Goal: Task Accomplishment & Management: Complete application form

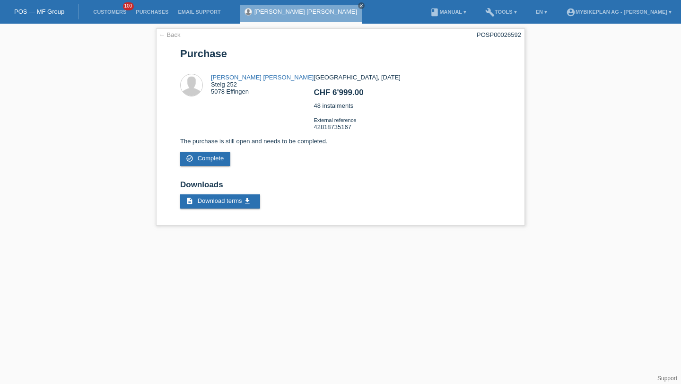
click at [109, 17] on li "Customers 100" at bounding box center [109, 12] width 43 height 24
click at [110, 11] on link "Customers" at bounding box center [109, 12] width 43 height 6
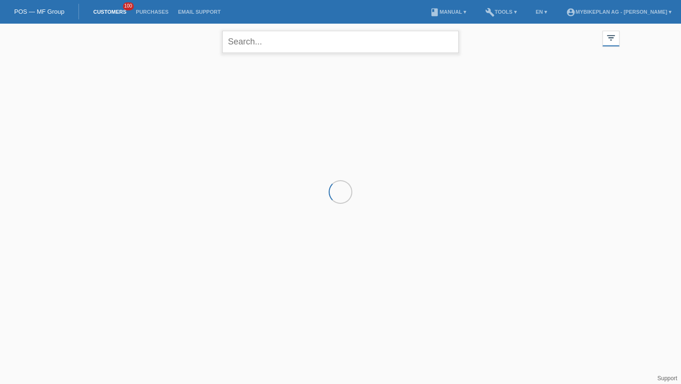
click at [267, 43] on input "text" at bounding box center [340, 42] width 236 height 22
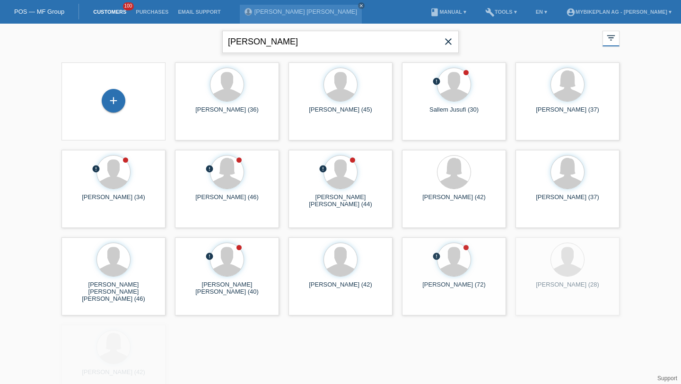
type input "gehrig"
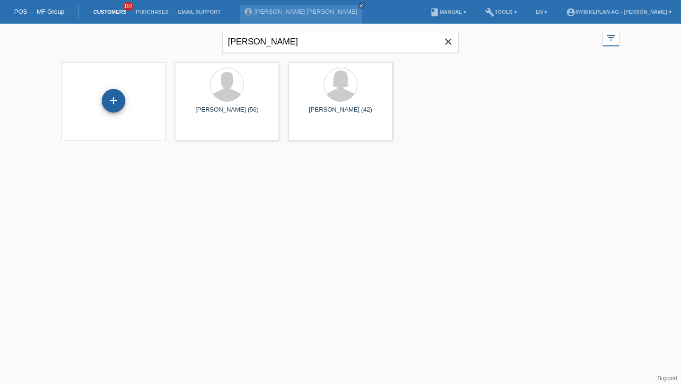
click at [120, 94] on div "+" at bounding box center [114, 101] width 24 height 24
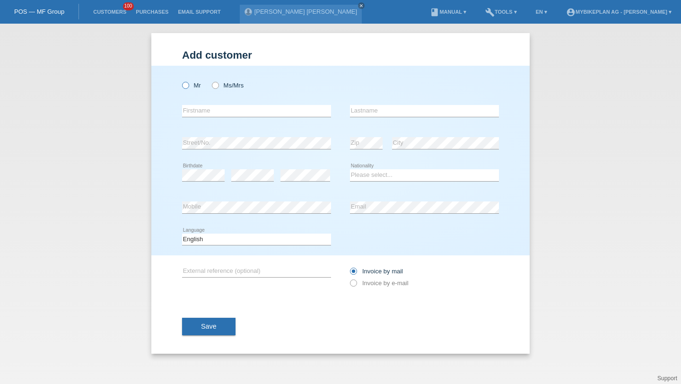
click at [197, 88] on label "Mr" at bounding box center [191, 85] width 19 height 7
click at [188, 88] on input "Mr" at bounding box center [185, 85] width 6 height 6
radio input "true"
click at [193, 111] on input "text" at bounding box center [256, 111] width 149 height 12
type input "[PERSON_NAME]"
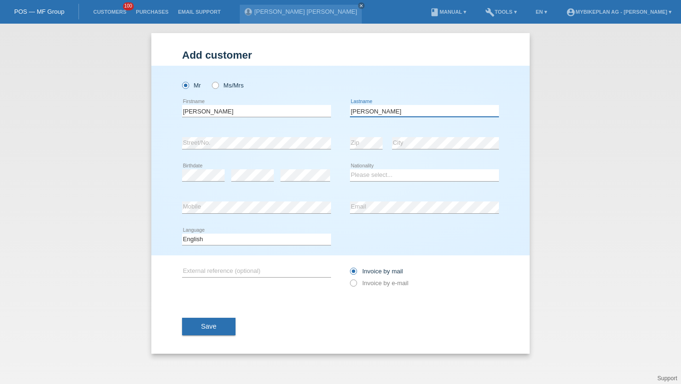
type input "[PERSON_NAME]"
click at [244, 183] on div "error" at bounding box center [252, 175] width 43 height 32
click at [360, 172] on select "Please select... [GEOGRAPHIC_DATA] [GEOGRAPHIC_DATA] [GEOGRAPHIC_DATA] [GEOGRAP…" at bounding box center [424, 174] width 149 height 11
select select "CH"
click at [350, 170] on select "Please select... [GEOGRAPHIC_DATA] [GEOGRAPHIC_DATA] [GEOGRAPHIC_DATA] [GEOGRAP…" at bounding box center [424, 174] width 149 height 11
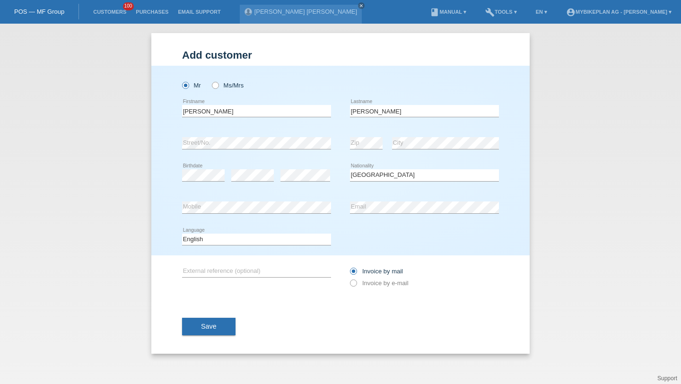
click at [397, 200] on div "error Email" at bounding box center [424, 207] width 149 height 32
click at [293, 228] on div "Deutsch Français Italiano English error Language" at bounding box center [256, 240] width 149 height 32
click at [289, 231] on div "Deutsch Français Italiano English error Language" at bounding box center [256, 240] width 149 height 32
click at [280, 240] on select "Deutsch Français Italiano English" at bounding box center [256, 239] width 149 height 11
select select "de"
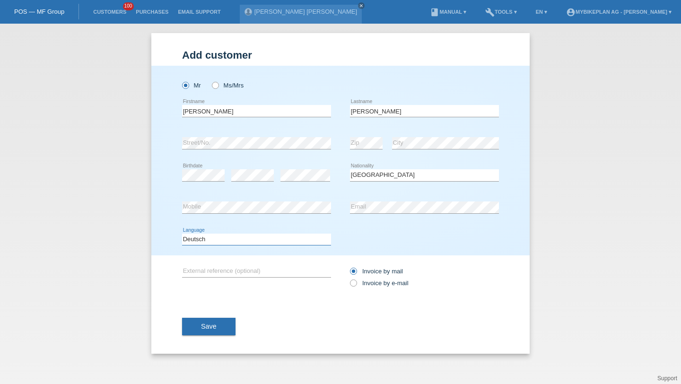
click at [182, 234] on select "Deutsch Français Italiano English" at bounding box center [256, 239] width 149 height 11
click at [359, 285] on label "Invoice by e-mail" at bounding box center [379, 282] width 59 height 7
click at [356, 285] on input "Invoice by e-mail" at bounding box center [353, 285] width 6 height 12
radio input "true"
click at [190, 331] on button "Save" at bounding box center [208, 327] width 53 height 18
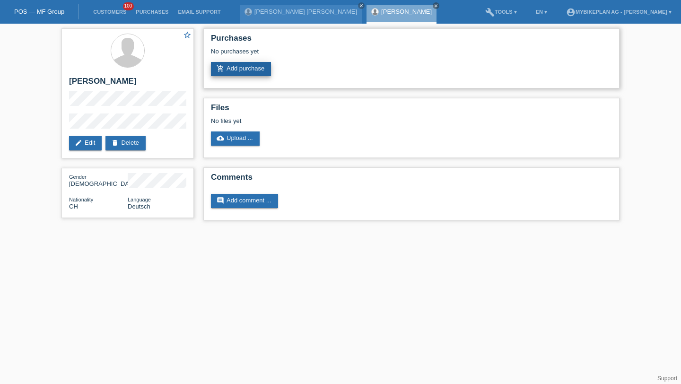
click at [235, 69] on link "add_shopping_cart Add purchase" at bounding box center [241, 69] width 60 height 14
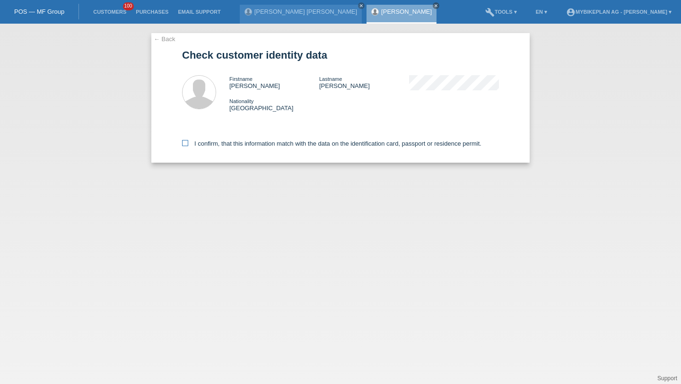
click at [192, 141] on label "I confirm, that this information match with the data on the identification card…" at bounding box center [331, 143] width 299 height 7
click at [188, 141] on input "I confirm, that this information match with the data on the identification card…" at bounding box center [185, 143] width 6 height 6
checkbox input "true"
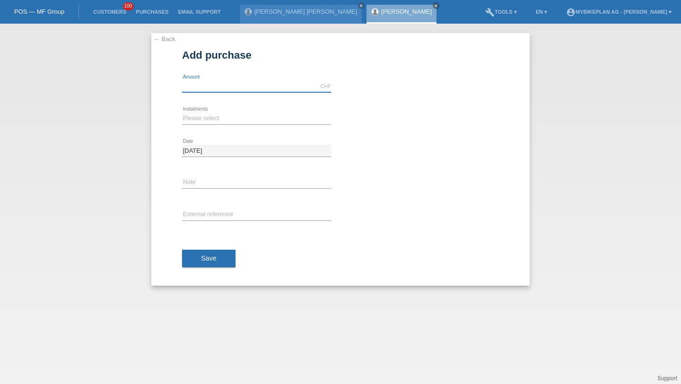
click at [205, 83] on input "text" at bounding box center [256, 86] width 149 height 12
type input "2299.00"
click at [193, 116] on select "Please select 6 instalments 12 instalments 18 instalments 24 instalments 36 ins…" at bounding box center [256, 118] width 149 height 11
select select "488"
click at [182, 113] on select "Please select 6 instalments 12 instalments 18 instalments 24 instalments 36 ins…" at bounding box center [256, 118] width 149 height 11
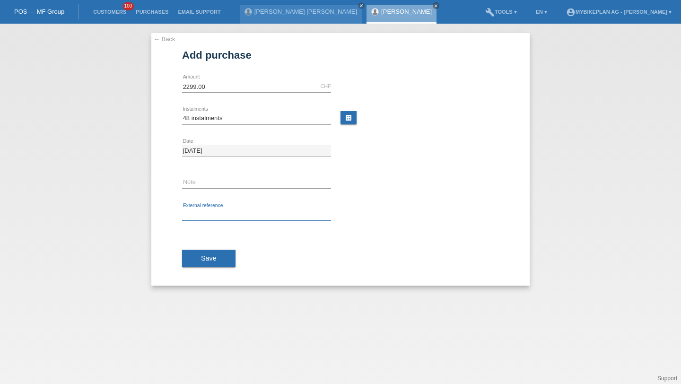
click at [198, 210] on input "text" at bounding box center [256, 215] width 149 height 12
paste input "42822018139"
type input "42822018139"
click at [197, 246] on div "Save" at bounding box center [340, 258] width 317 height 55
click at [199, 262] on button "Save" at bounding box center [208, 259] width 53 height 18
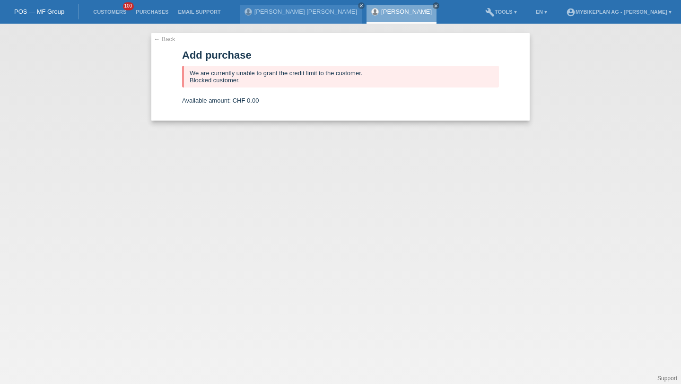
click at [110, 17] on li "Customers 100" at bounding box center [109, 12] width 43 height 24
click at [110, 6] on li "Customers 100" at bounding box center [109, 12] width 43 height 24
click at [110, 10] on link "Customers" at bounding box center [109, 12] width 43 height 6
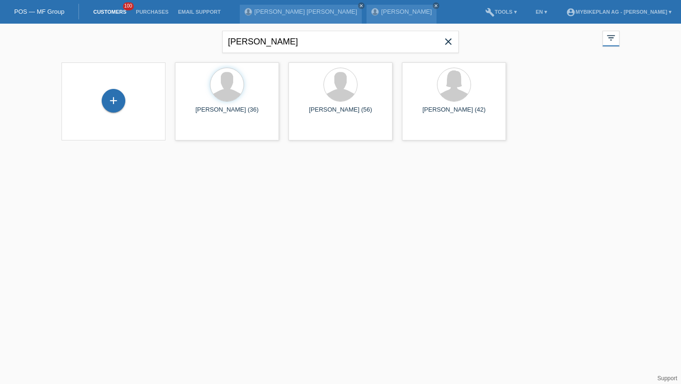
click at [463, 43] on div "[PERSON_NAME] close filter_list view_module Show all customers star Show stared…" at bounding box center [340, 41] width 567 height 34
click at [440, 42] on span "close" at bounding box center [448, 42] width 19 height 14
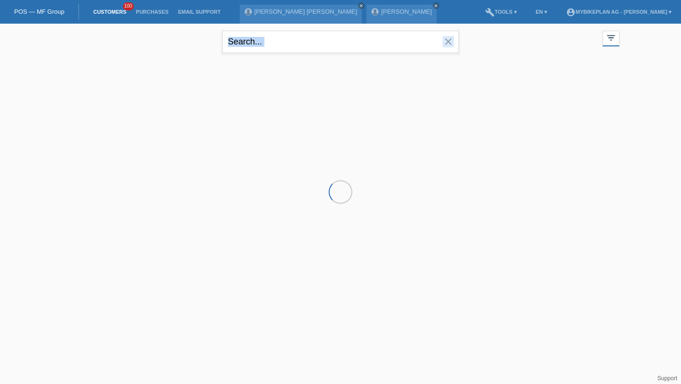
drag, startPoint x: 440, startPoint y: 42, endPoint x: 232, endPoint y: 51, distance: 208.2
click at [241, 49] on form "close" at bounding box center [340, 42] width 236 height 22
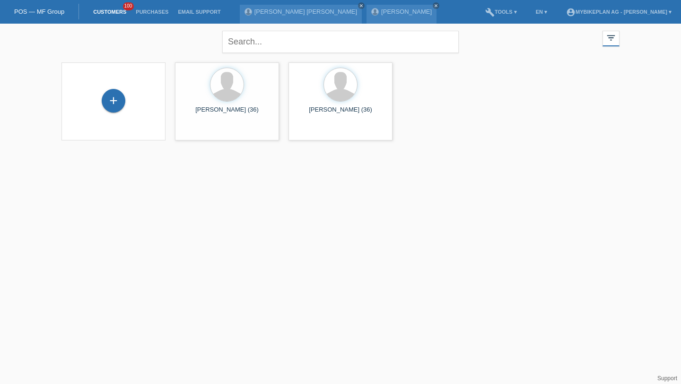
click at [122, 96] on div "+" at bounding box center [114, 101] width 24 height 24
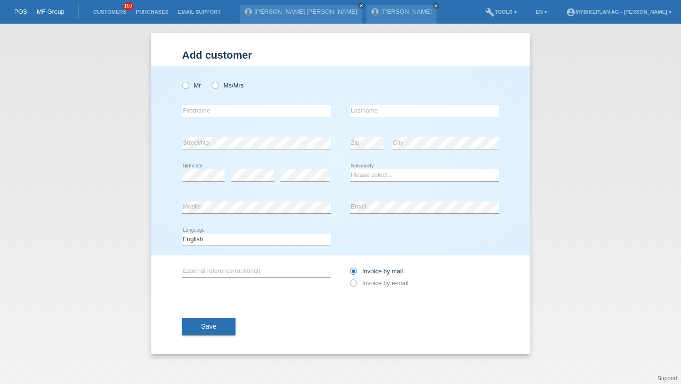
click at [211, 85] on div "Mr Ms/Mrs" at bounding box center [256, 85] width 149 height 19
click at [210, 80] on icon at bounding box center [210, 80] width 0 height 0
click at [215, 85] on input "Ms/Mrs" at bounding box center [215, 85] width 6 height 6
radio input "true"
click at [209, 112] on input "text" at bounding box center [256, 111] width 149 height 12
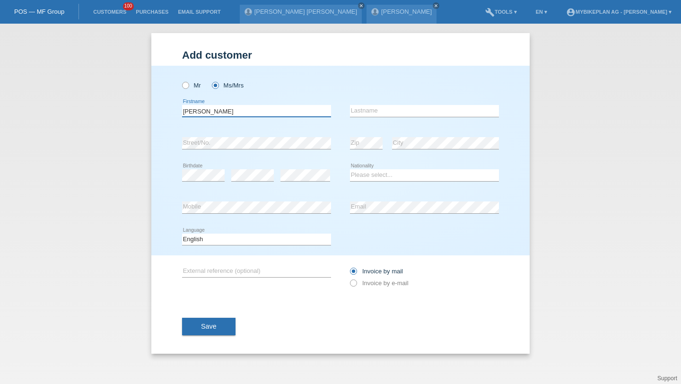
type input "[PERSON_NAME]"
type input "H"
paste input "[PERSON_NAME]"
type input "[PERSON_NAME]"
click at [389, 173] on select "Please select... Switzerland Austria Germany Liechtenstein ------------ Afghani…" at bounding box center [424, 174] width 149 height 11
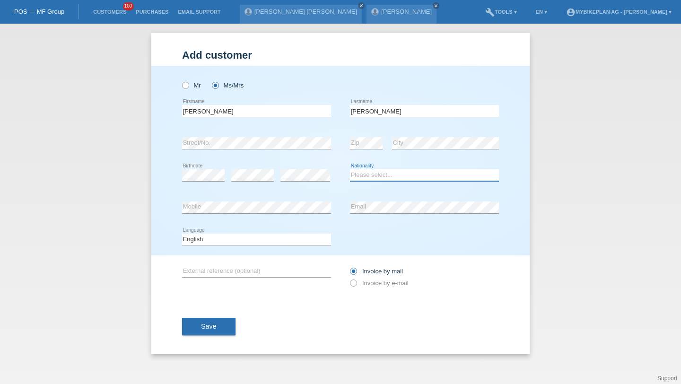
select select "CH"
click at [350, 170] on select "Please select... Switzerland Austria Germany Liechtenstein ------------ Afghani…" at bounding box center [424, 174] width 149 height 11
click at [274, 228] on div "Deutsch Français Italiano English error Language" at bounding box center [256, 240] width 149 height 32
click at [261, 241] on select "Deutsch Français Italiano English" at bounding box center [256, 239] width 149 height 11
select select "de"
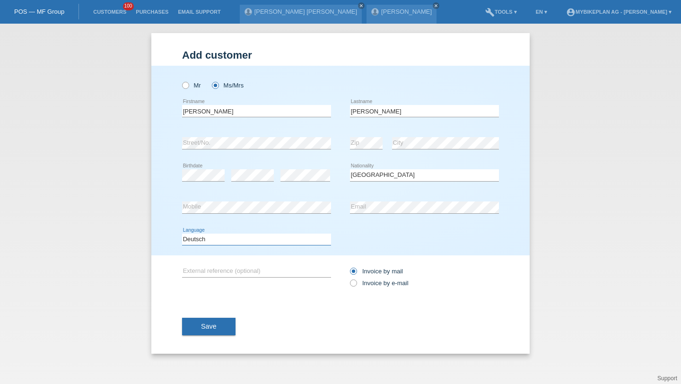
click at [182, 234] on select "Deutsch Français Italiano English" at bounding box center [256, 239] width 149 height 11
click at [348, 278] on icon at bounding box center [348, 278] width 0 height 0
click at [356, 281] on input "Invoice by e-mail" at bounding box center [353, 285] width 6 height 12
radio input "true"
click at [214, 320] on button "Save" at bounding box center [208, 327] width 53 height 18
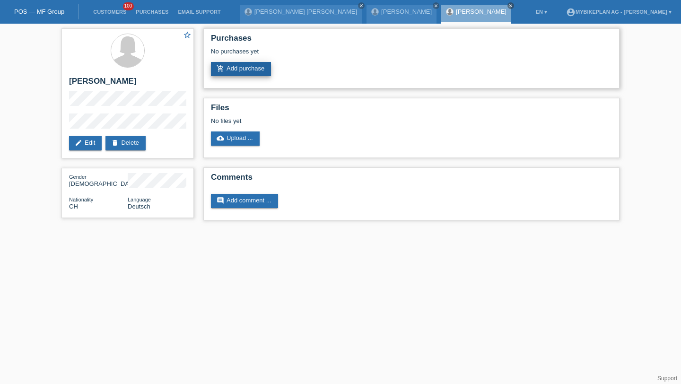
click at [213, 69] on link "add_shopping_cart Add purchase" at bounding box center [241, 69] width 60 height 14
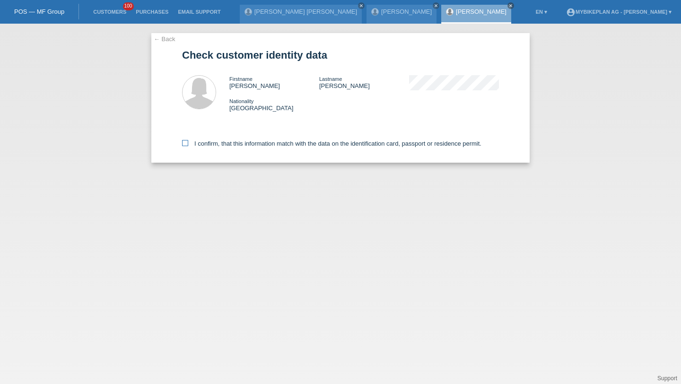
click at [189, 147] on label "I confirm, that this information match with the data on the identification card…" at bounding box center [331, 143] width 299 height 7
click at [188, 146] on input "I confirm, that this information match with the data on the identification card…" at bounding box center [185, 143] width 6 height 6
checkbox input "true"
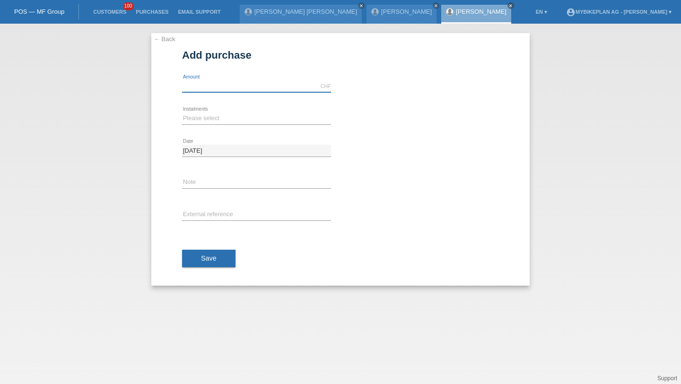
click at [191, 82] on input "text" at bounding box center [256, 86] width 149 height 12
type input "3999.00"
click at [200, 121] on select "Please select 6 instalments 12 instalments 18 instalments 24 instalments 36 ins…" at bounding box center [256, 118] width 149 height 11
select select "488"
click at [182, 113] on select "Please select 6 instalments 12 instalments 18 instalments 24 instalments 36 ins…" at bounding box center [256, 118] width 149 height 11
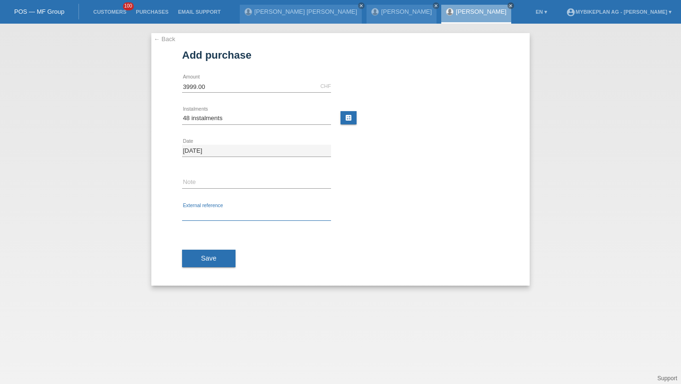
click at [198, 217] on input "text" at bounding box center [256, 215] width 149 height 12
paste input "42822004097"
type input "42822004097"
click at [200, 250] on button "Save" at bounding box center [208, 259] width 53 height 18
